Goal: Task Accomplishment & Management: Manage account settings

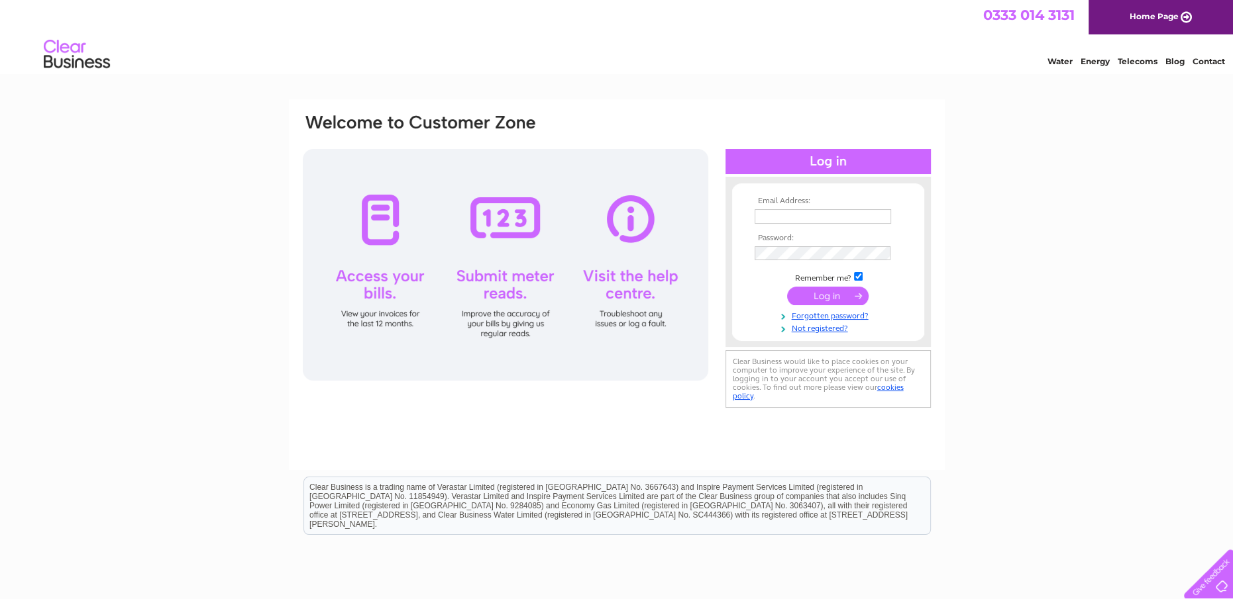
type input "ianbendallfd@hotmail.co.uk"
click at [805, 296] on input "submit" at bounding box center [827, 296] width 81 height 19
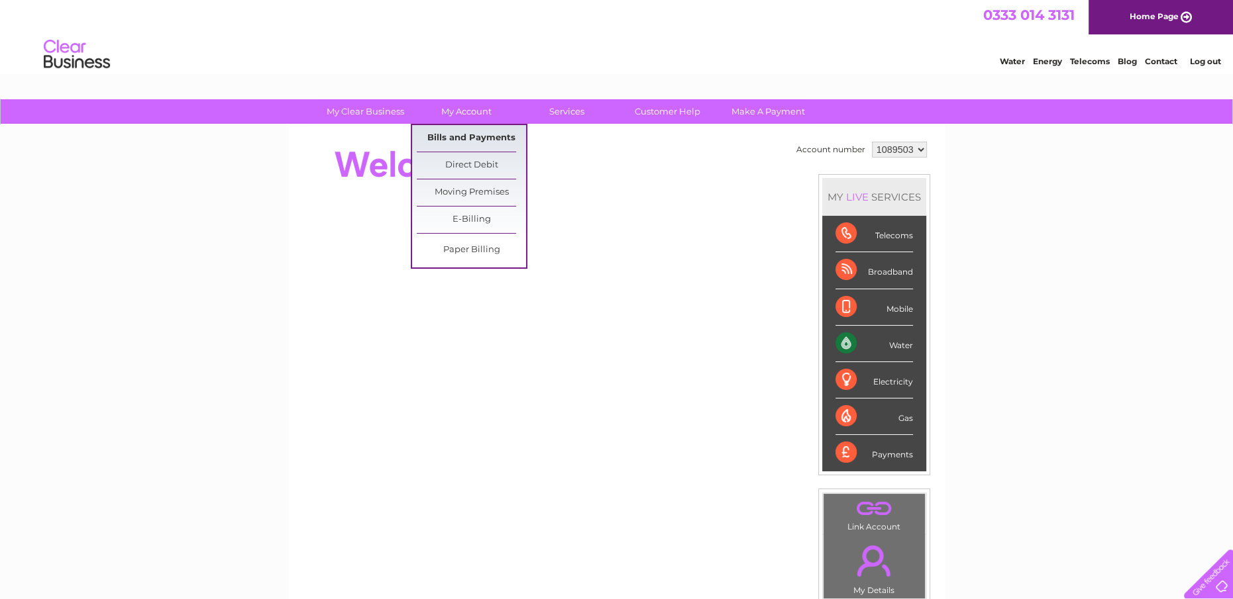
click at [470, 140] on link "Bills and Payments" at bounding box center [471, 138] width 109 height 26
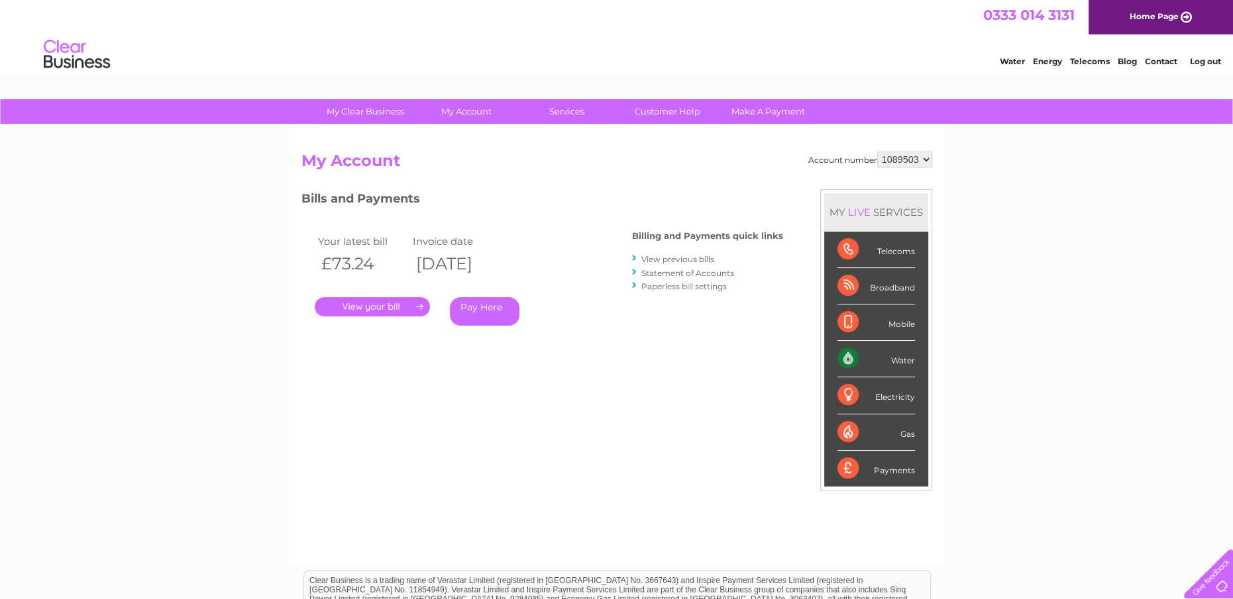
click at [380, 304] on link "." at bounding box center [372, 306] width 115 height 19
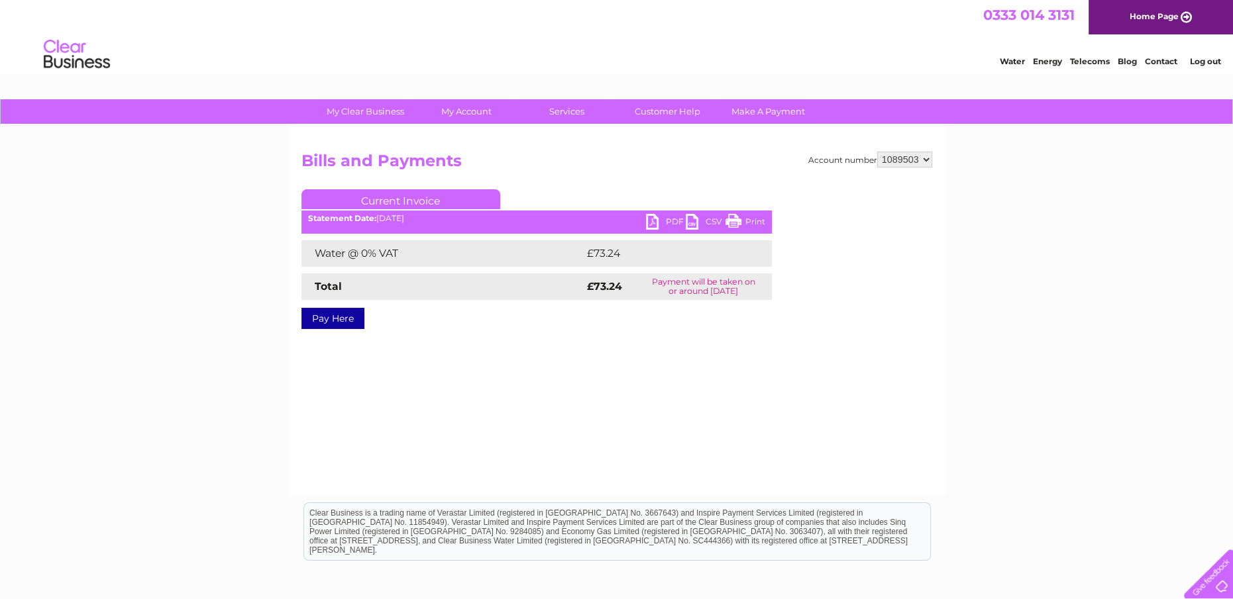
drag, startPoint x: 744, startPoint y: 223, endPoint x: 84, endPoint y: 25, distance: 688.6
click at [744, 223] on link "Print" at bounding box center [745, 223] width 40 height 19
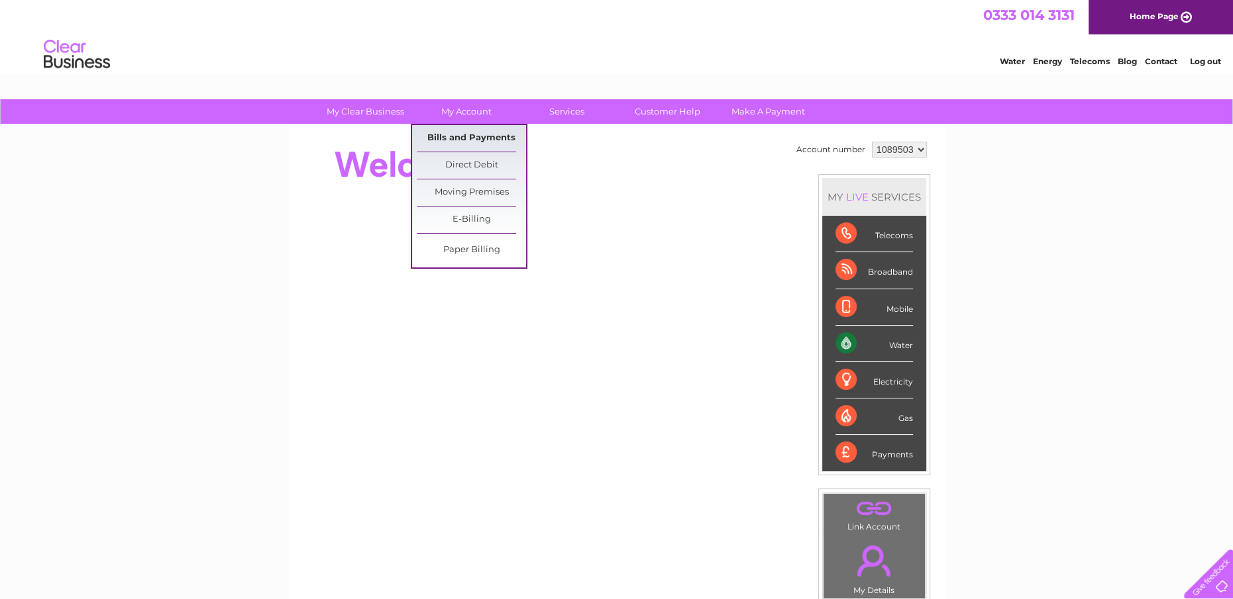
click at [454, 133] on link "Bills and Payments" at bounding box center [471, 138] width 109 height 26
click at [454, 135] on link "Bills and Payments" at bounding box center [471, 138] width 109 height 26
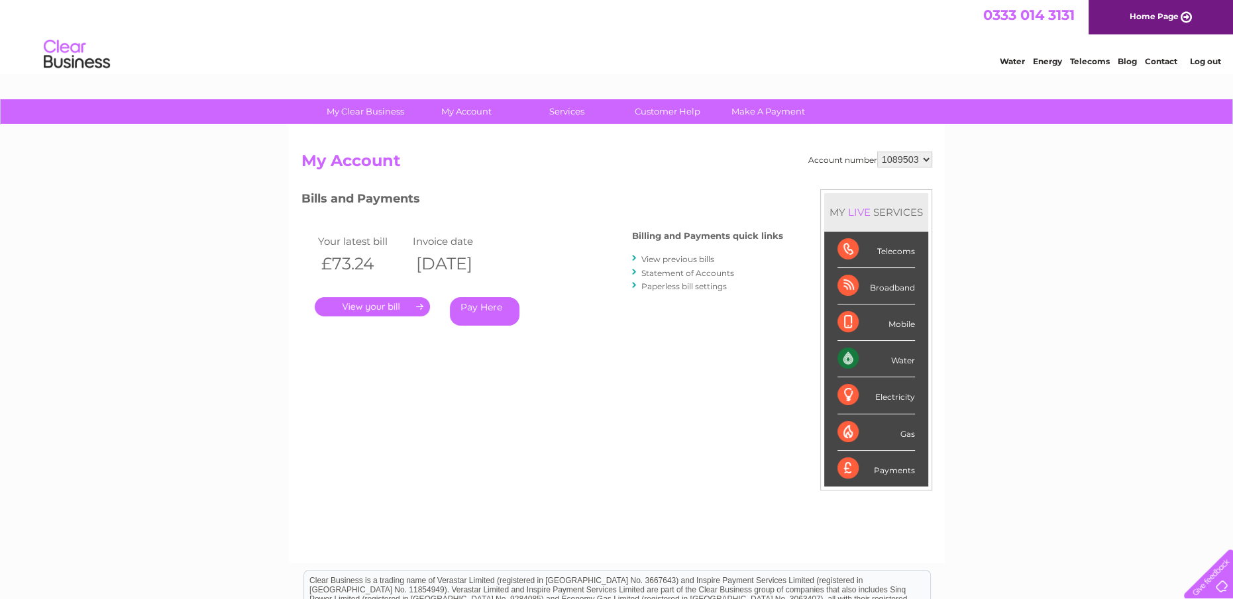
click at [924, 159] on select "1089503 1089507" at bounding box center [904, 160] width 55 height 16
select select "1089507"
click at [877, 152] on select "1089503 1089507" at bounding box center [904, 160] width 55 height 16
click at [343, 310] on link "." at bounding box center [372, 306] width 115 height 19
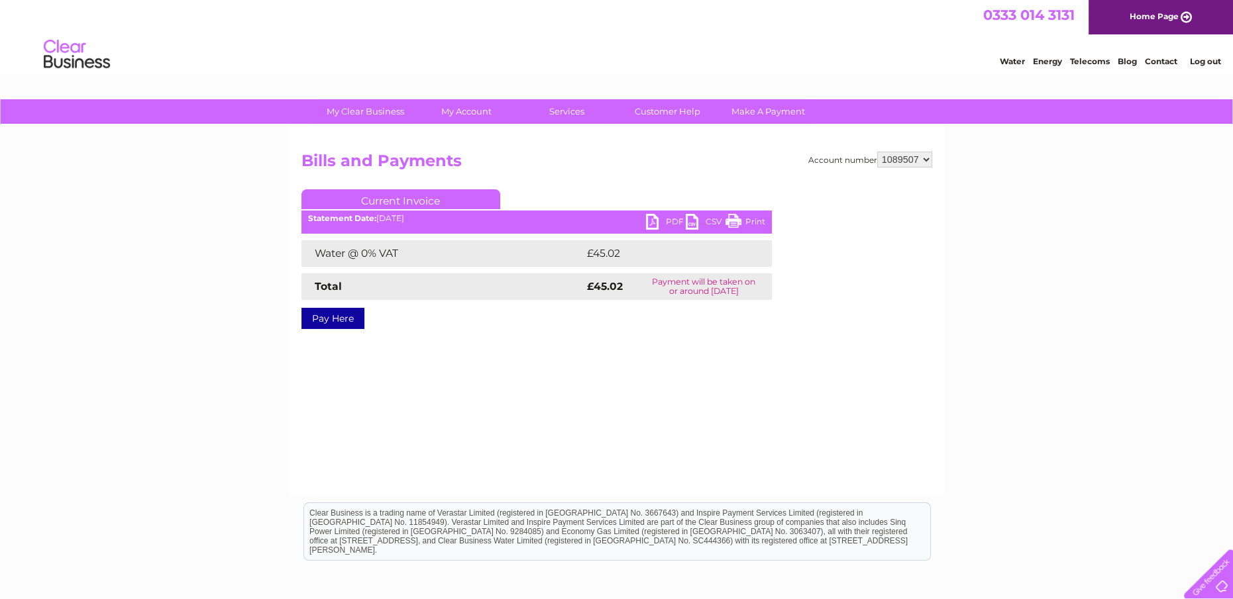
click at [752, 220] on link "Print" at bounding box center [745, 223] width 40 height 19
